Goal: Check status: Check status

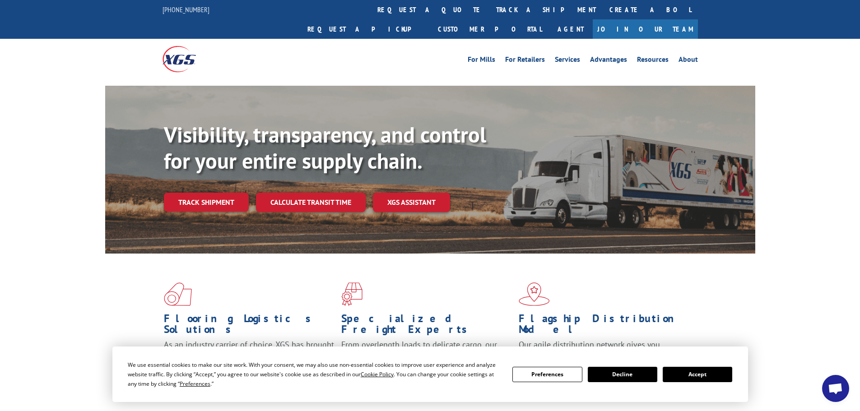
click at [489, 9] on link "track a shipment" at bounding box center [545, 9] width 113 height 19
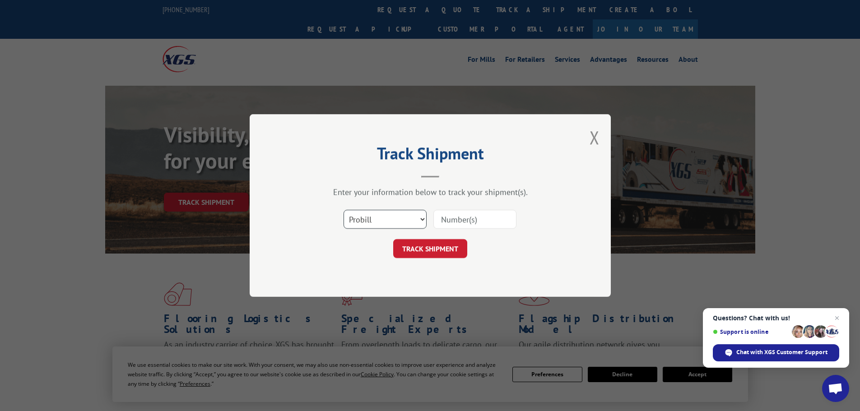
click at [398, 228] on select "Select category... Probill BOL PO" at bounding box center [385, 219] width 83 height 19
select select "po"
click at [344, 210] on select "Select category... Probill BOL PO" at bounding box center [385, 219] width 83 height 19
click at [463, 225] on input at bounding box center [474, 219] width 83 height 19
paste input "12537413"
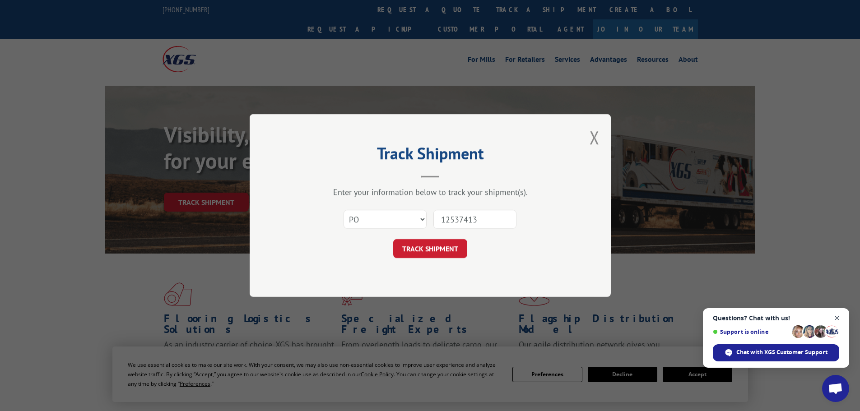
type input "12537413"
click at [836, 318] on span "Close chat" at bounding box center [837, 318] width 11 height 11
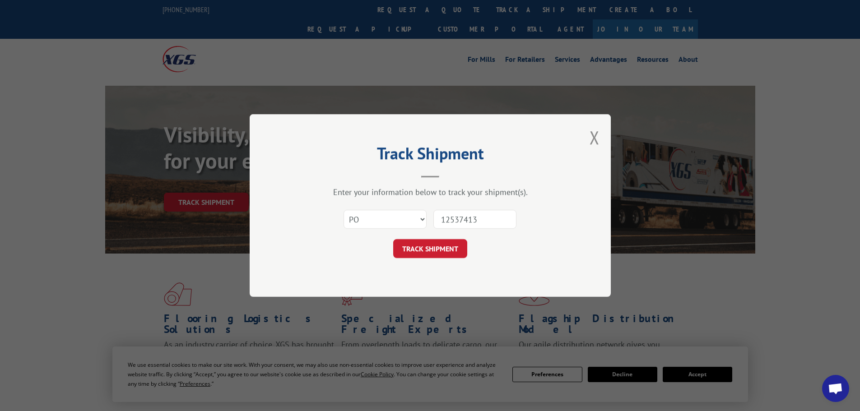
drag, startPoint x: 443, startPoint y: 246, endPoint x: 437, endPoint y: 248, distance: 7.0
click at [442, 247] on button "TRACK SHIPMENT" at bounding box center [430, 248] width 74 height 19
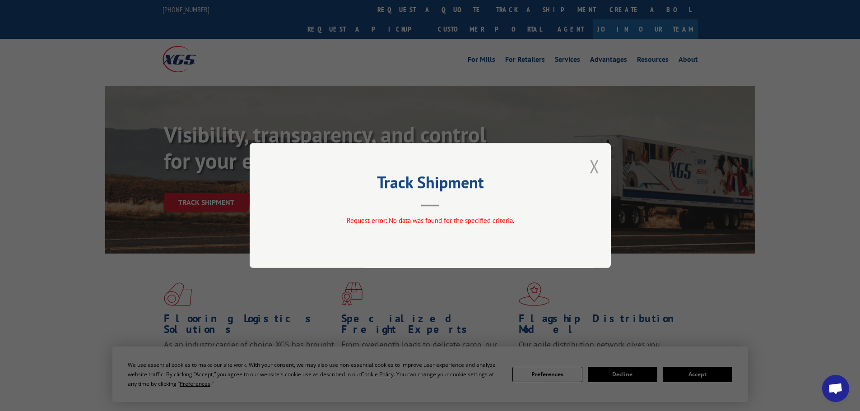
click at [595, 168] on button "Close modal" at bounding box center [595, 166] width 10 height 24
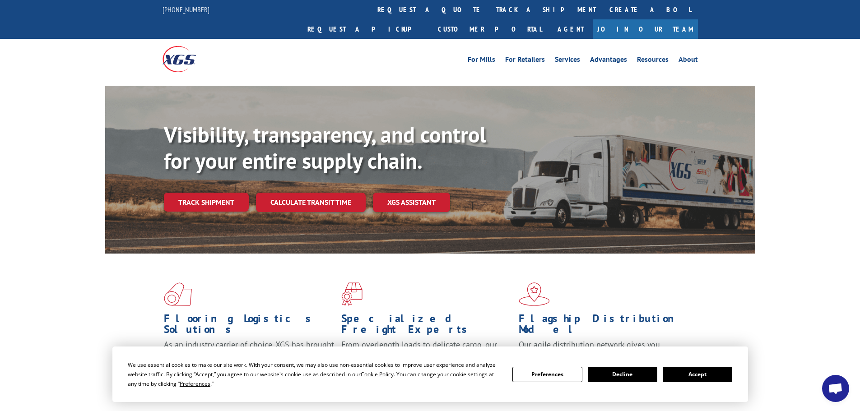
click at [489, 4] on link "track a shipment" at bounding box center [545, 9] width 113 height 19
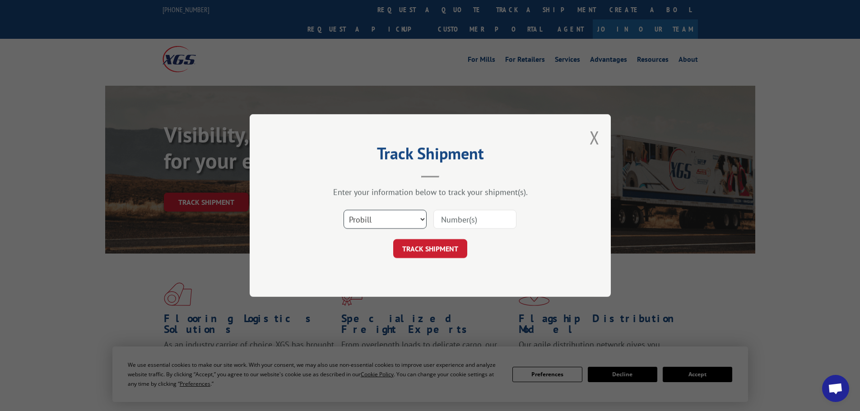
drag, startPoint x: 397, startPoint y: 212, endPoint x: 392, endPoint y: 218, distance: 7.7
click at [397, 212] on select "Select category... Probill BOL PO" at bounding box center [385, 219] width 83 height 19
select select "po"
click at [344, 210] on select "Select category... Probill BOL PO" at bounding box center [385, 219] width 83 height 19
click at [461, 215] on input at bounding box center [474, 219] width 83 height 19
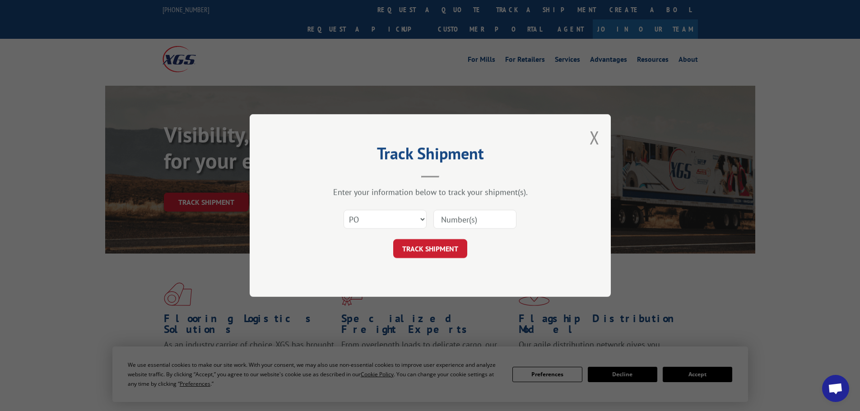
paste input "12537694"
type input "12537694"
click at [437, 240] on button "TRACK SHIPMENT" at bounding box center [430, 248] width 74 height 19
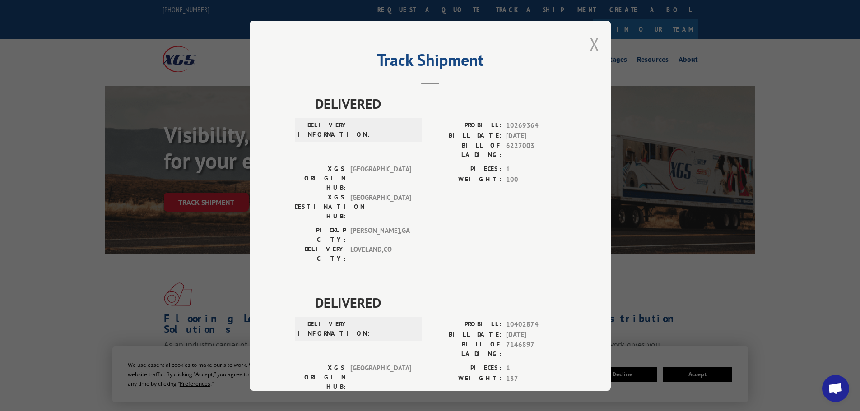
click at [591, 44] on button "Close modal" at bounding box center [595, 44] width 10 height 24
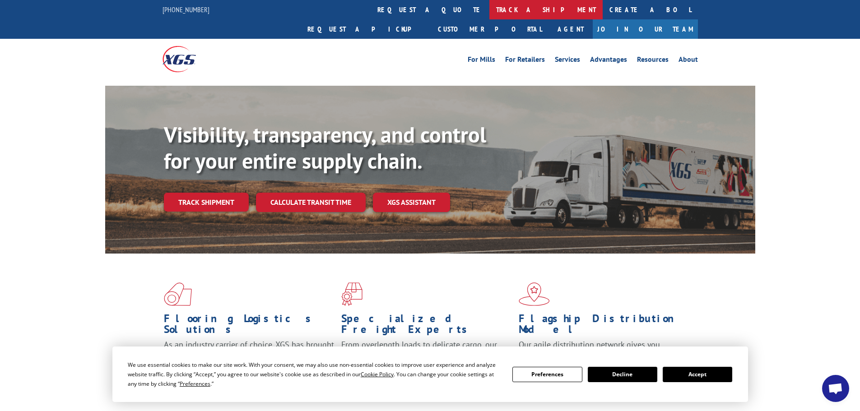
click at [489, 9] on link "track a shipment" at bounding box center [545, 9] width 113 height 19
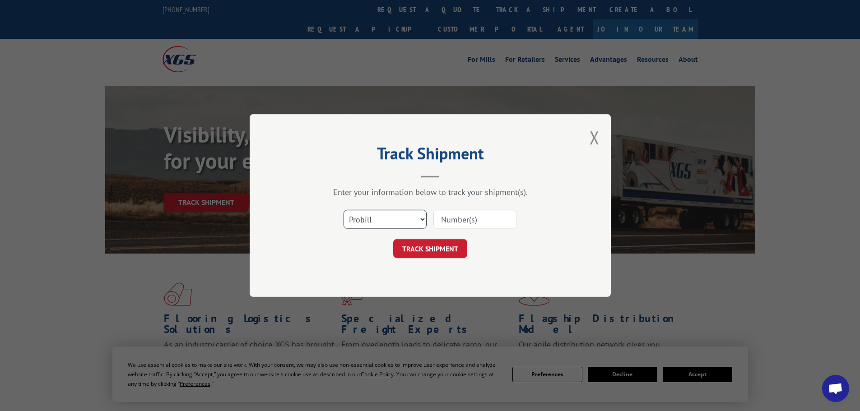
click at [382, 220] on select "Select category... Probill BOL PO" at bounding box center [385, 219] width 83 height 19
select select "po"
click at [344, 210] on select "Select category... Probill BOL PO" at bounding box center [385, 219] width 83 height 19
click at [468, 218] on input at bounding box center [474, 219] width 83 height 19
paste input "12537766"
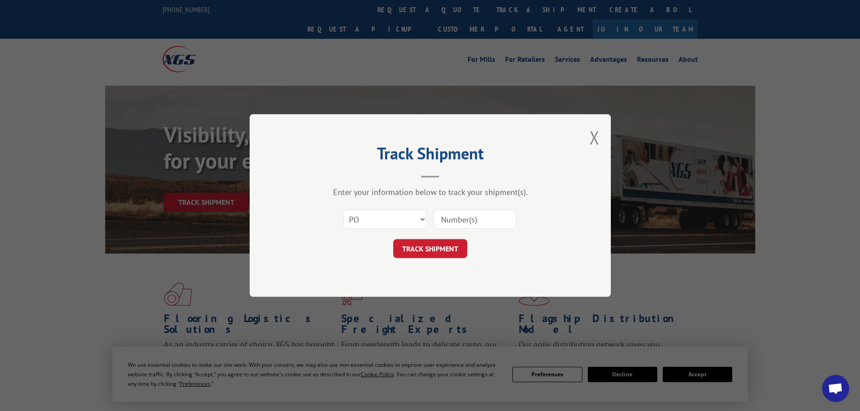
type input "12537766"
click at [437, 247] on button "TRACK SHIPMENT" at bounding box center [430, 248] width 74 height 19
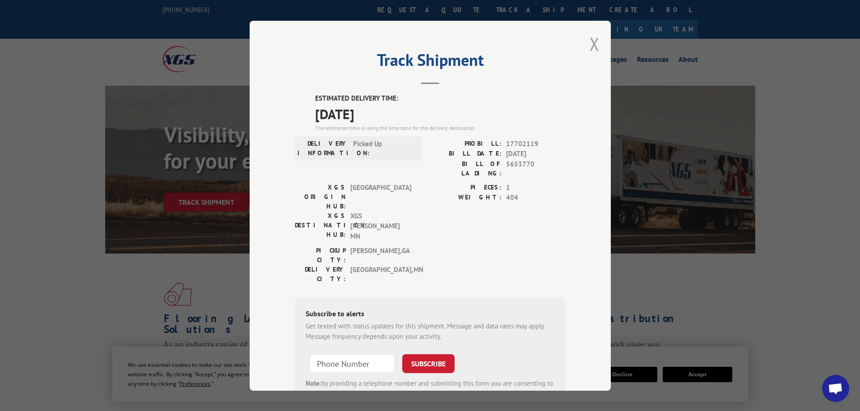
click at [593, 46] on button "Close modal" at bounding box center [595, 44] width 10 height 24
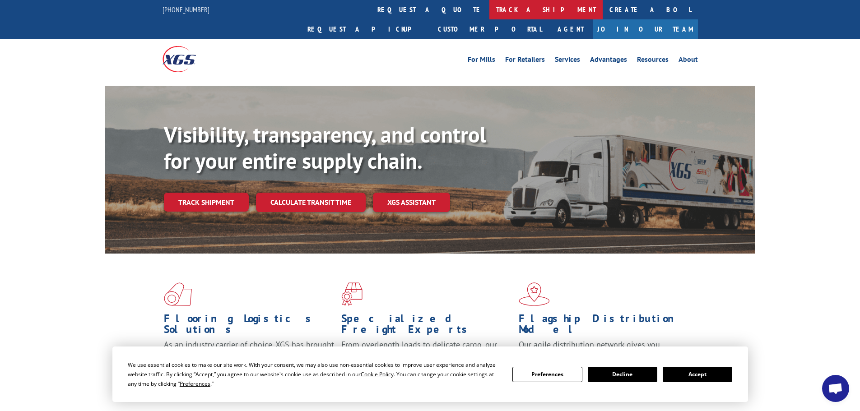
click at [489, 9] on link "track a shipment" at bounding box center [545, 9] width 113 height 19
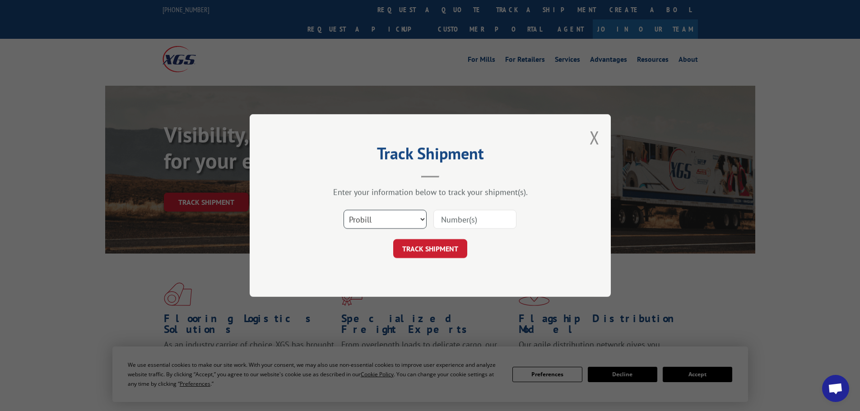
click at [404, 220] on select "Select category... Probill BOL PO" at bounding box center [385, 219] width 83 height 19
select select "po"
click at [344, 210] on select "Select category... Probill BOL PO" at bounding box center [385, 219] width 83 height 19
click at [443, 218] on input at bounding box center [474, 219] width 83 height 19
paste input "12537748"
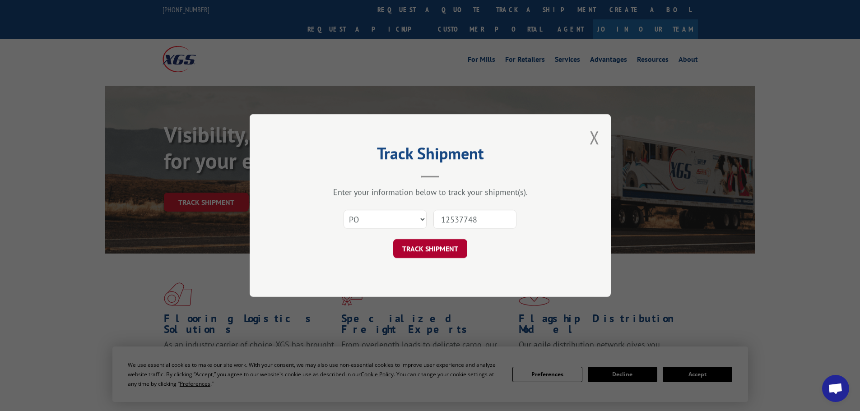
type input "12537748"
click at [440, 252] on button "TRACK SHIPMENT" at bounding box center [430, 248] width 74 height 19
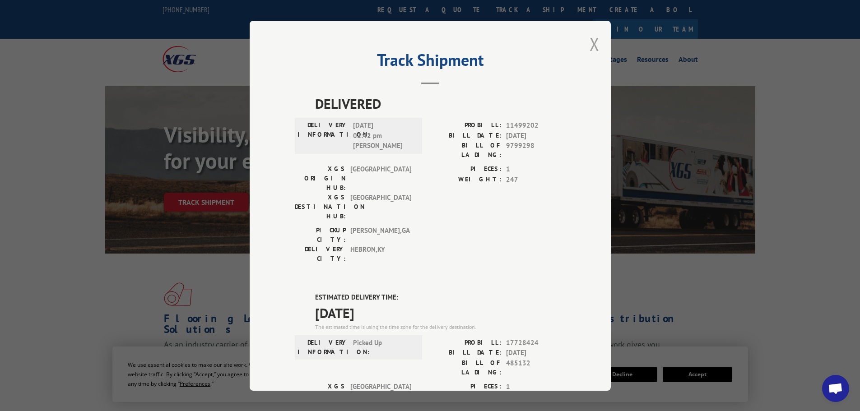
click at [590, 45] on button "Close modal" at bounding box center [595, 44] width 10 height 24
